Goal: Information Seeking & Learning: Learn about a topic

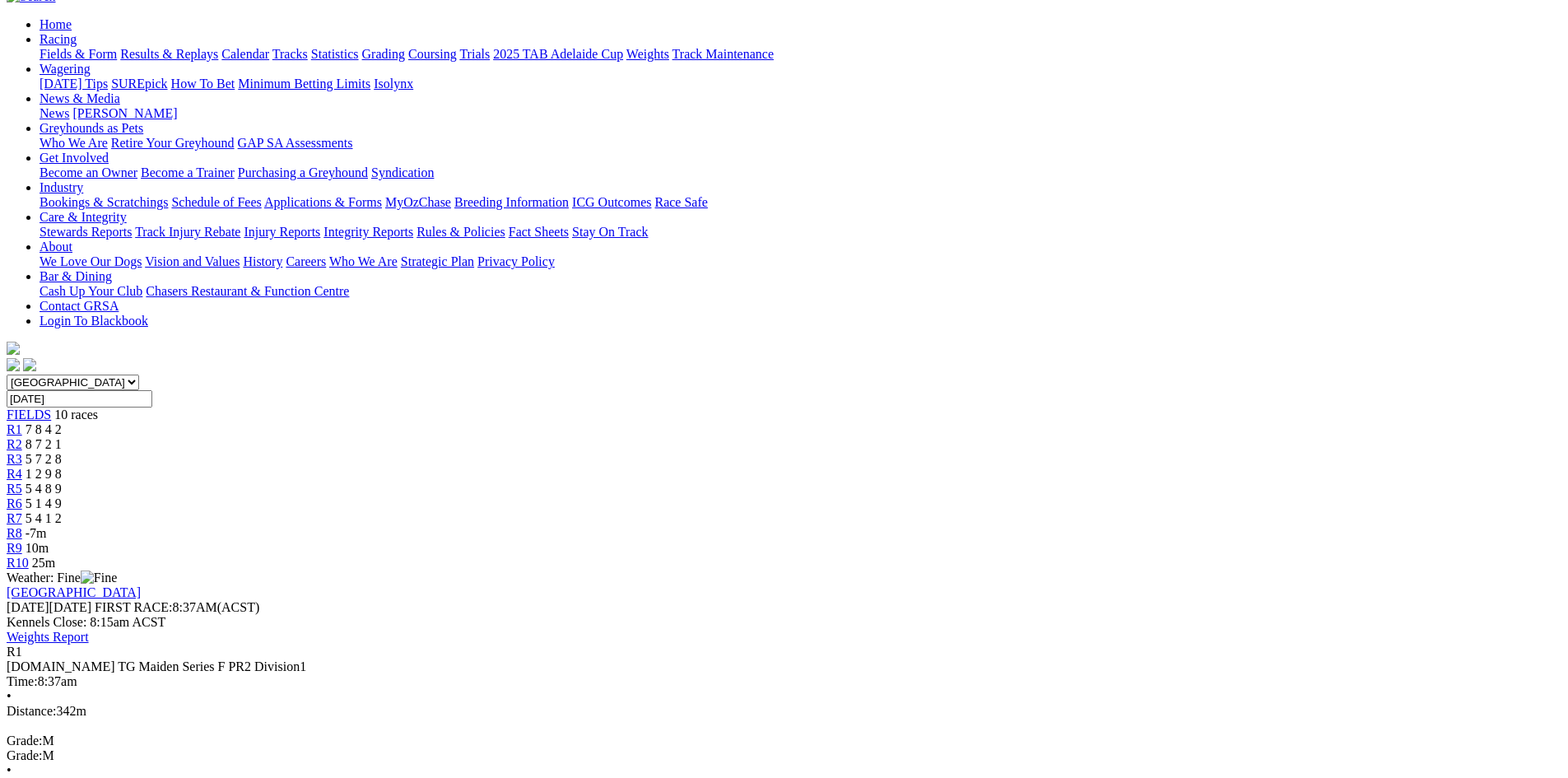
scroll to position [165, 0]
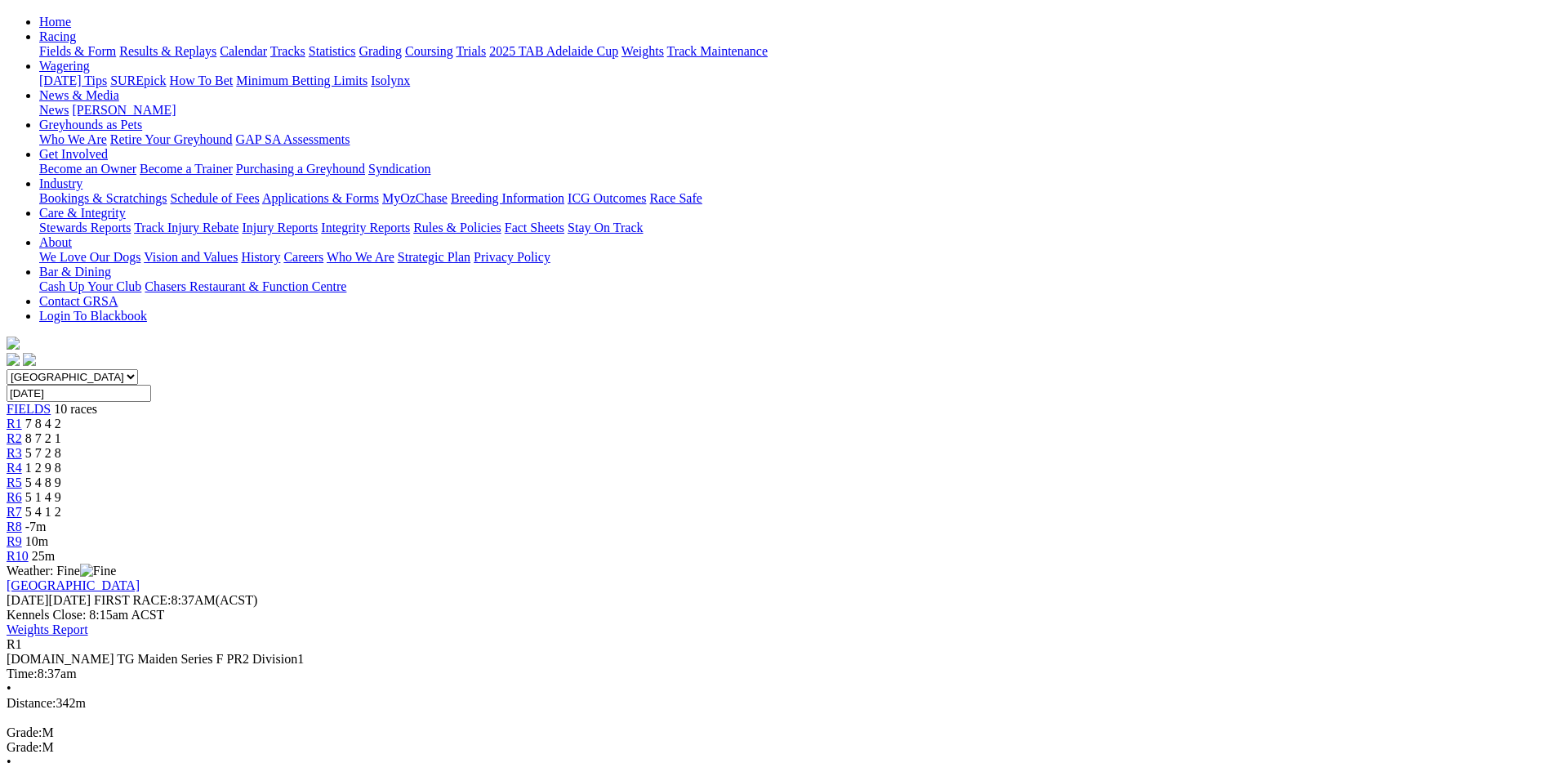
drag, startPoint x: 965, startPoint y: 49, endPoint x: 915, endPoint y: 93, distance: 66.6
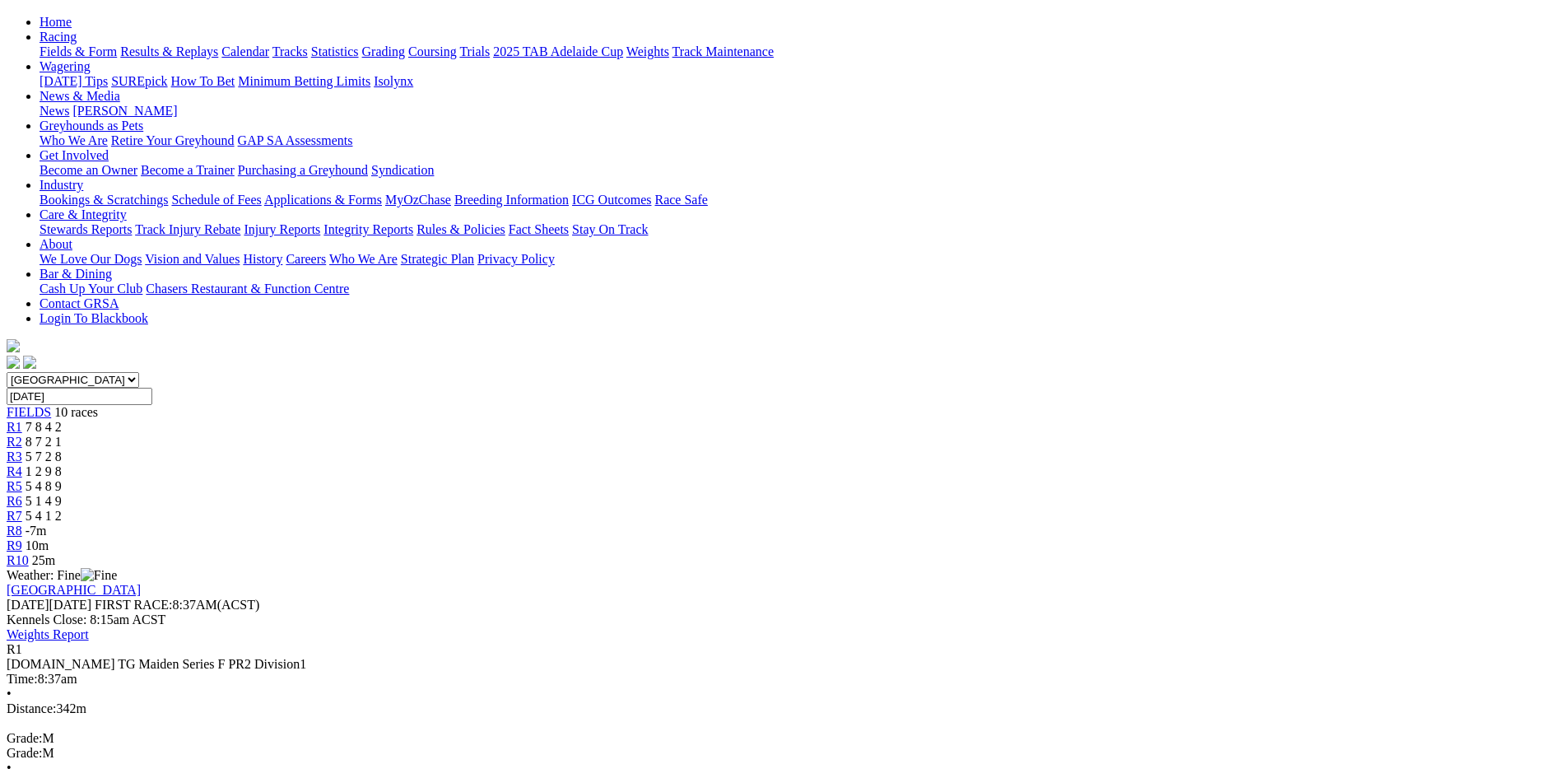
click at [22, 435] on link "R2" at bounding box center [14, 441] width 16 height 14
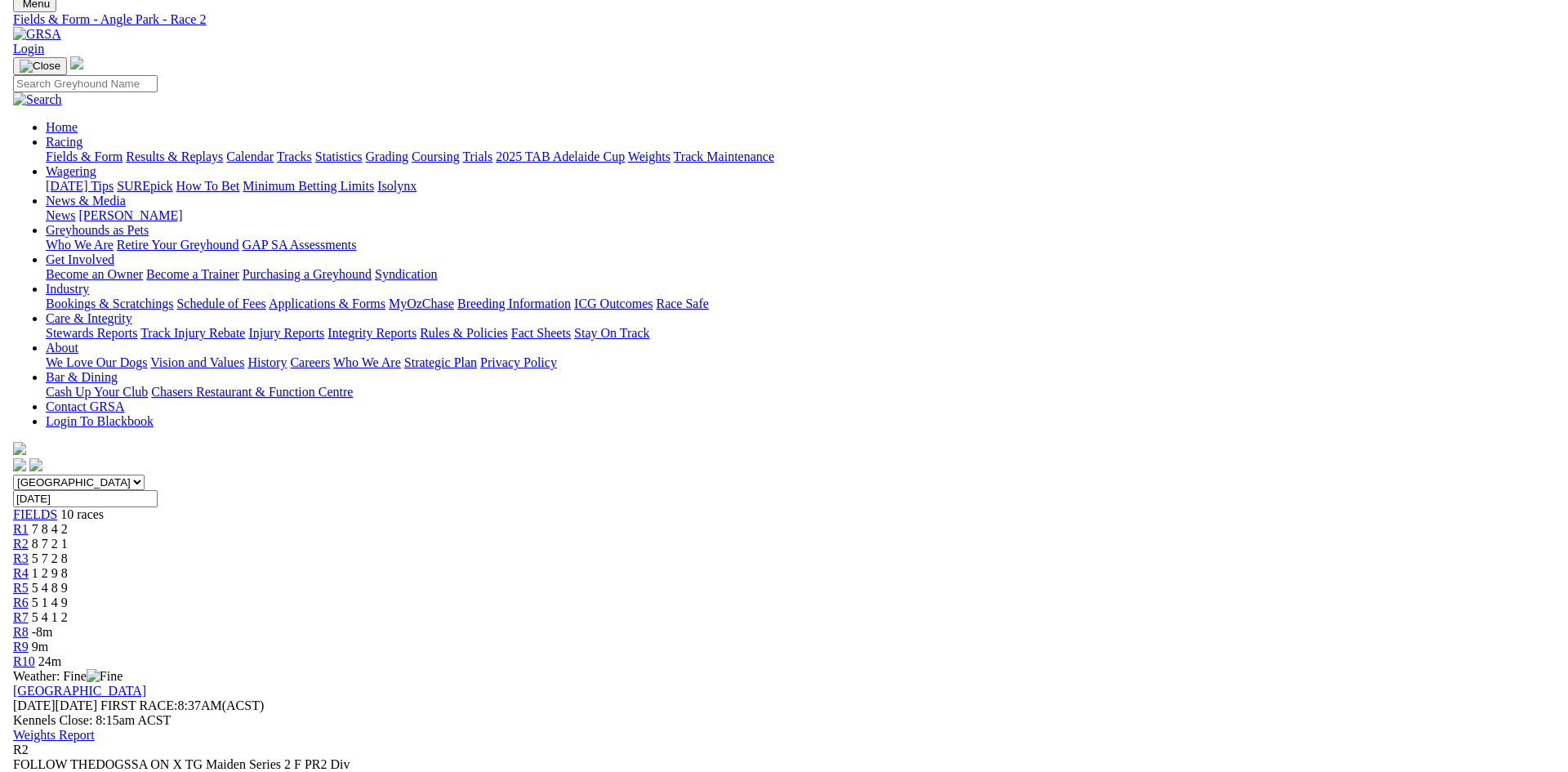
scroll to position [164, 0]
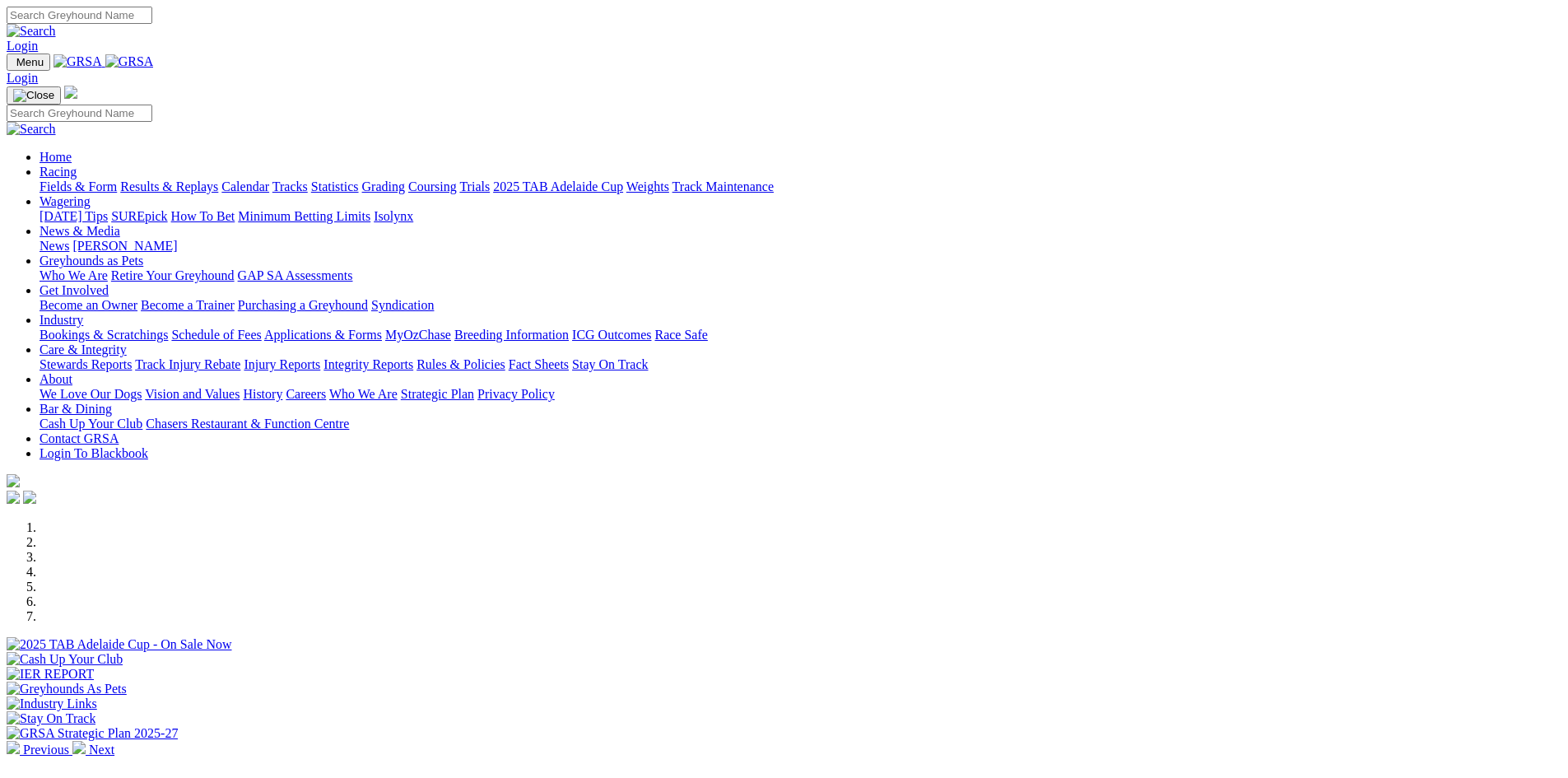
click at [77, 165] on link "Racing" at bounding box center [57, 172] width 37 height 14
click at [117, 179] on link "Fields & Form" at bounding box center [77, 186] width 77 height 14
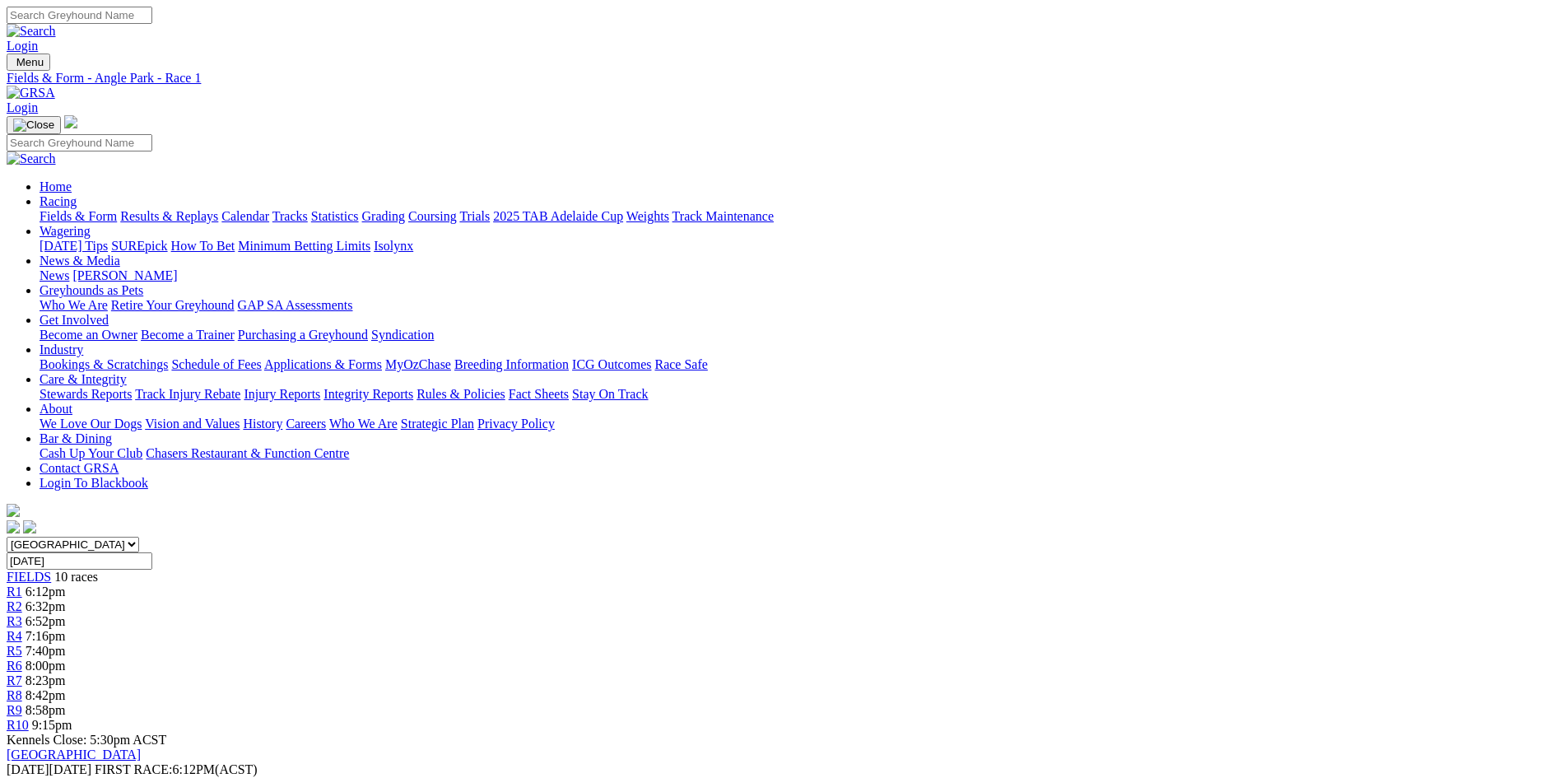
click at [509, 599] on div "R2 6:32pm" at bounding box center [784, 606] width 1555 height 15
click at [117, 209] on link "Fields & Form" at bounding box center [77, 216] width 77 height 14
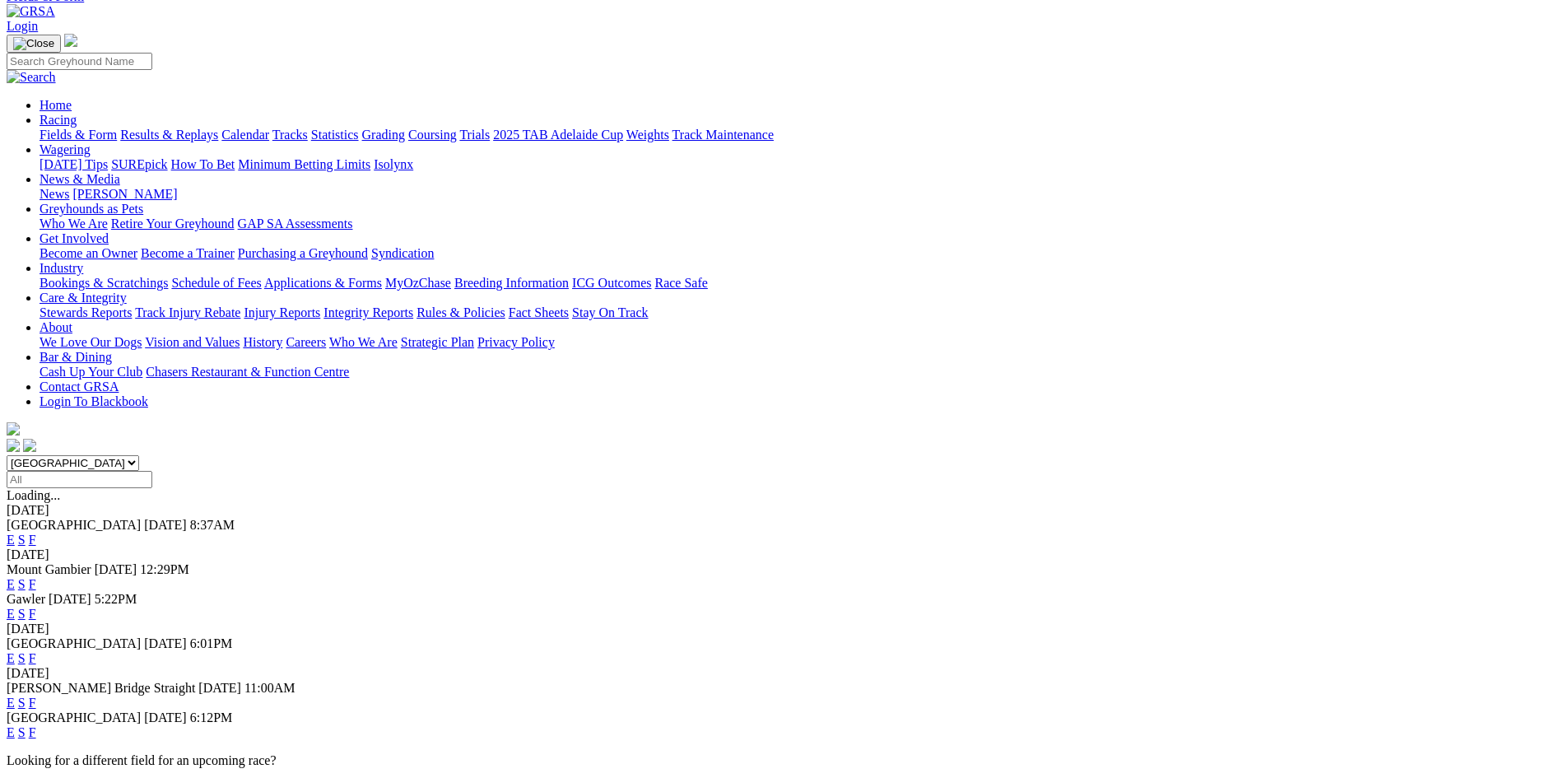
scroll to position [82, 0]
click at [15, 650] on link "E" at bounding box center [11, 656] width 8 height 14
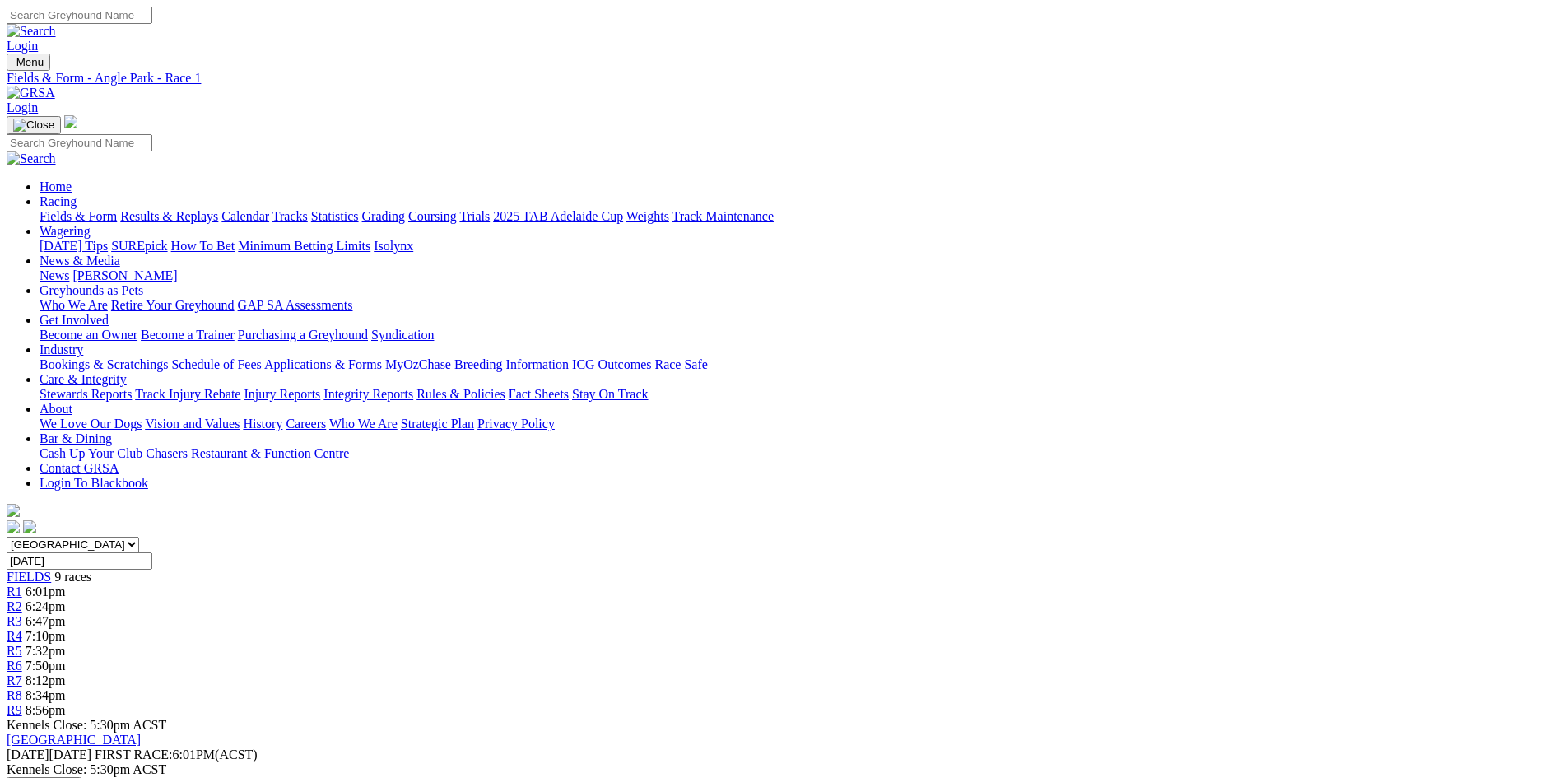
click at [22, 599] on span "R2" at bounding box center [14, 606] width 16 height 14
